Goal: Task Accomplishment & Management: Use online tool/utility

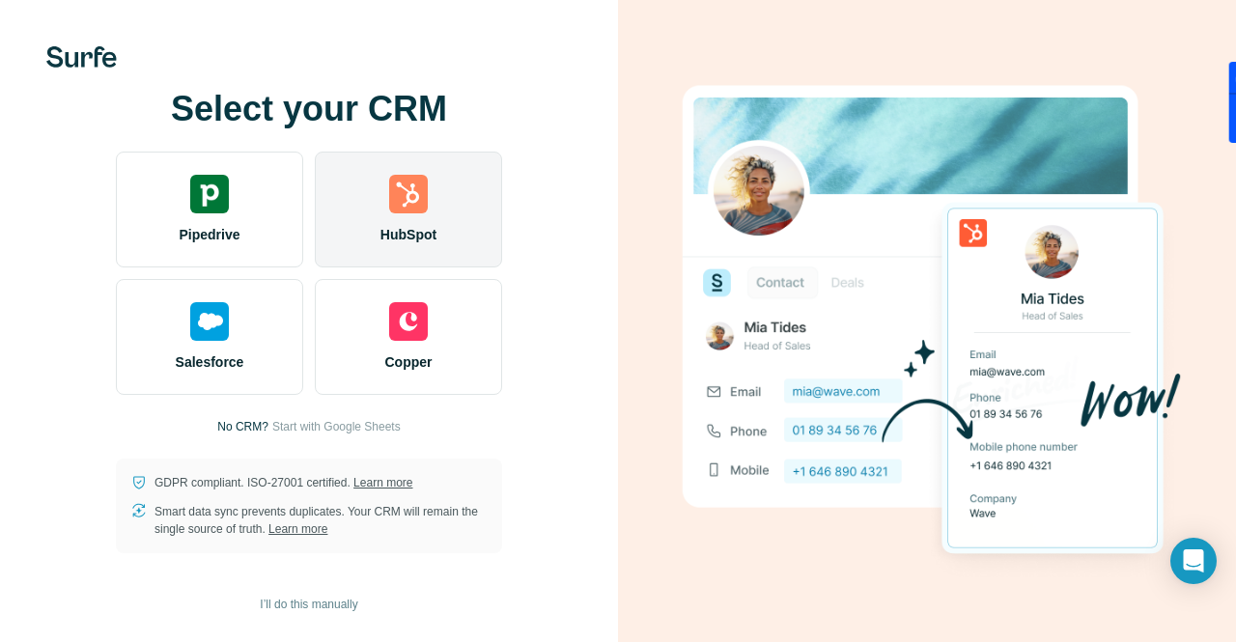
click at [417, 200] on img at bounding box center [408, 194] width 39 height 39
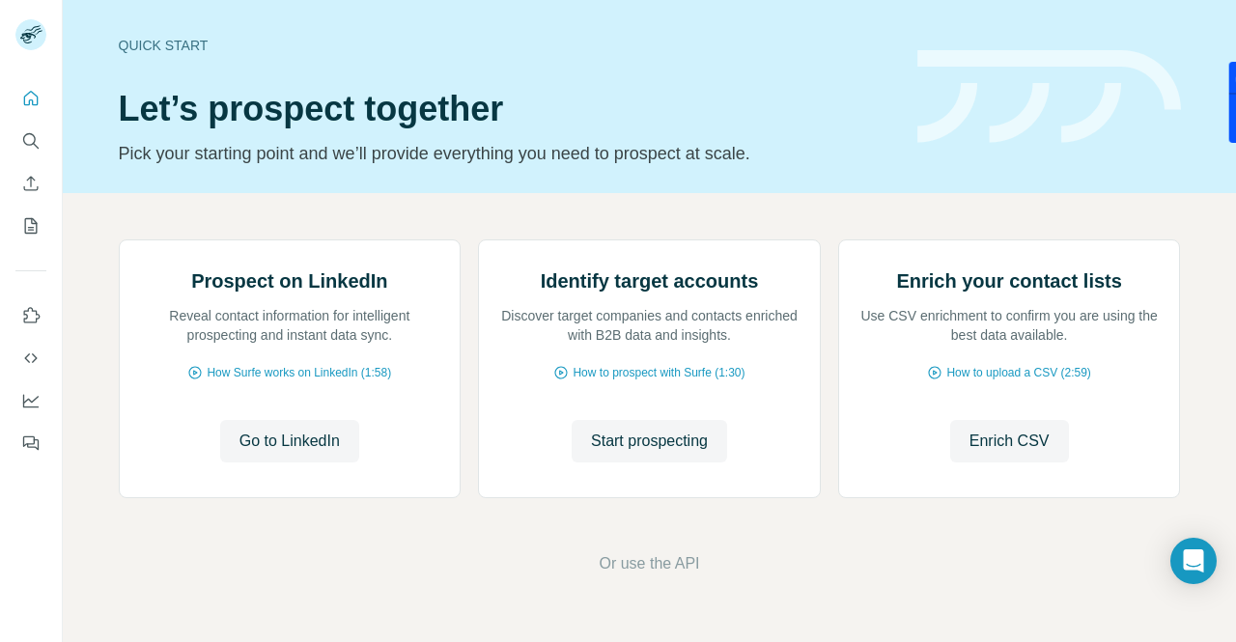
scroll to position [62, 0]
click at [289, 453] on span "Go to LinkedIn" at bounding box center [289, 441] width 100 height 23
